Goal: Information Seeking & Learning: Find specific page/section

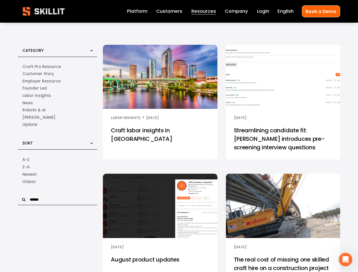
click at [58, 201] on input "text" at bounding box center [57, 199] width 79 height 11
click at [345, 259] on icon "Open Intercom Messenger" at bounding box center [345, 259] width 9 height 9
